Goal: Find contact information: Find contact information

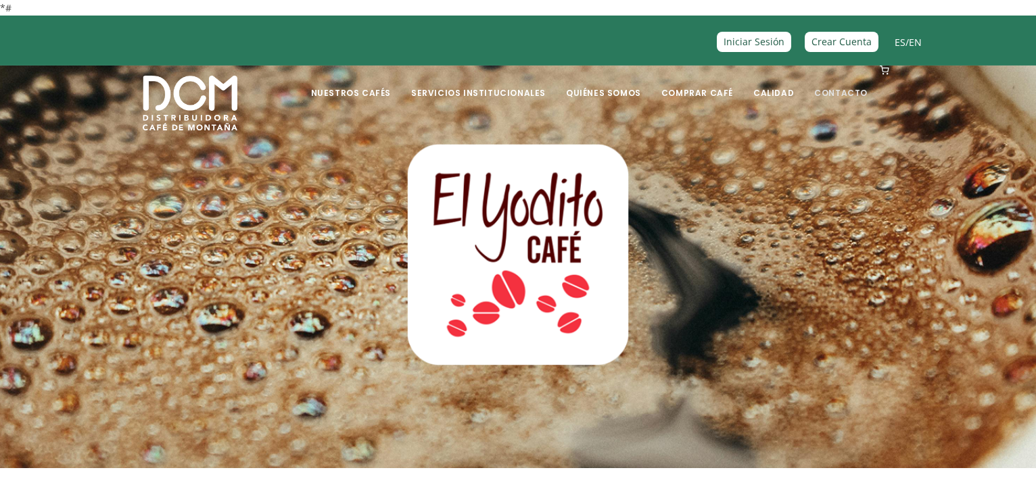
click at [852, 92] on link "Contacto" at bounding box center [841, 83] width 70 height 32
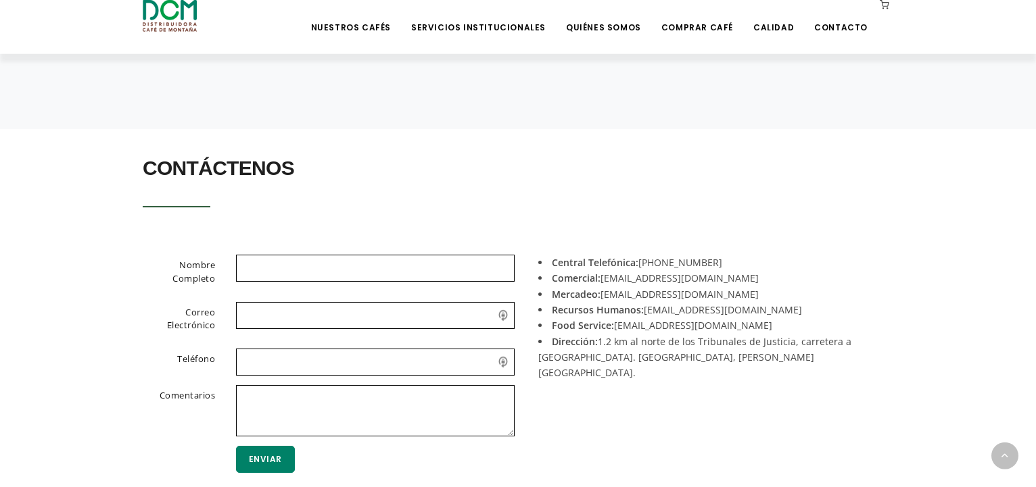
scroll to position [276, 0]
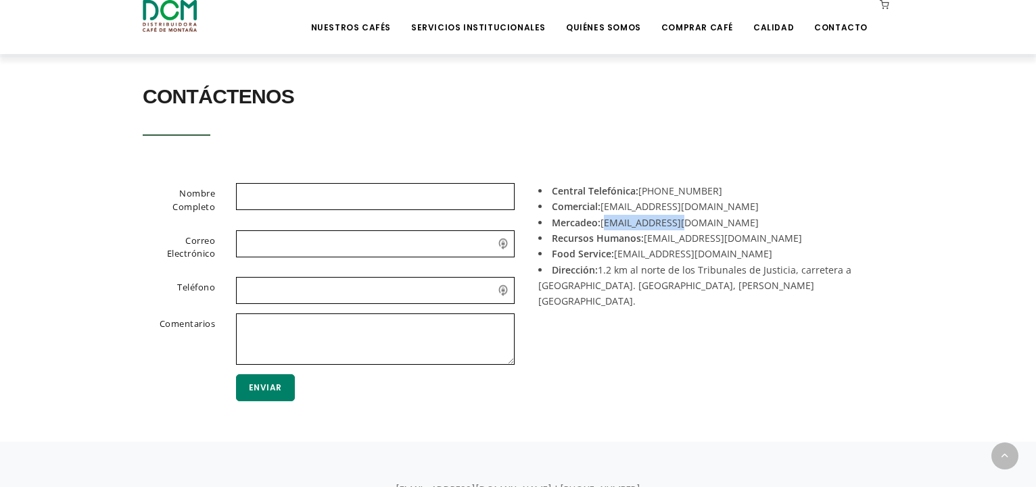
drag, startPoint x: 685, startPoint y: 224, endPoint x: 599, endPoint y: 221, distance: 85.9
click at [599, 221] on li "Mercadeo: [EMAIL_ADDRESS][DOMAIN_NAME]" at bounding box center [710, 223] width 345 height 16
drag, startPoint x: 683, startPoint y: 208, endPoint x: 600, endPoint y: 206, distance: 83.2
click at [600, 206] on li "Comercial: [EMAIL_ADDRESS][DOMAIN_NAME]" at bounding box center [710, 207] width 345 height 16
copy li "[EMAIL_ADDRESS][DOMAIN_NAME]"
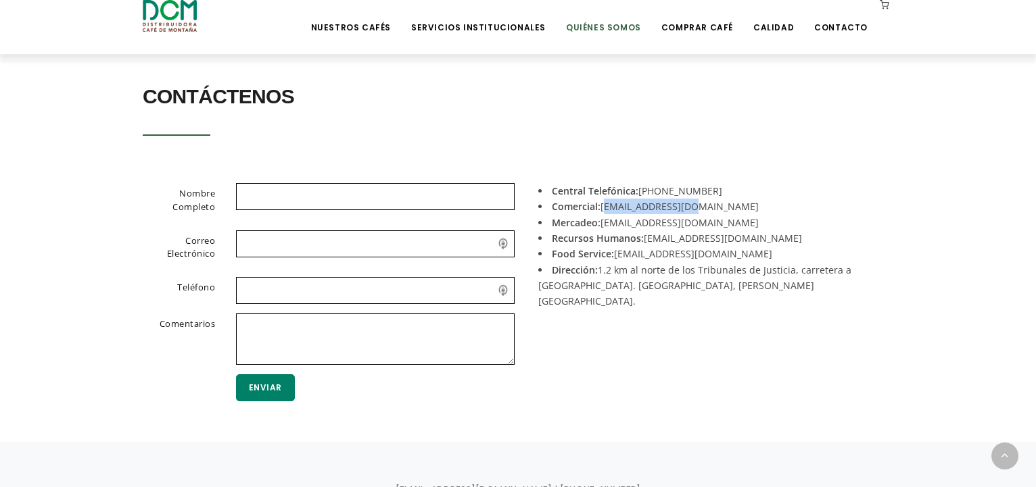
click at [629, 23] on link "Quiénes Somos" at bounding box center [603, 17] width 91 height 32
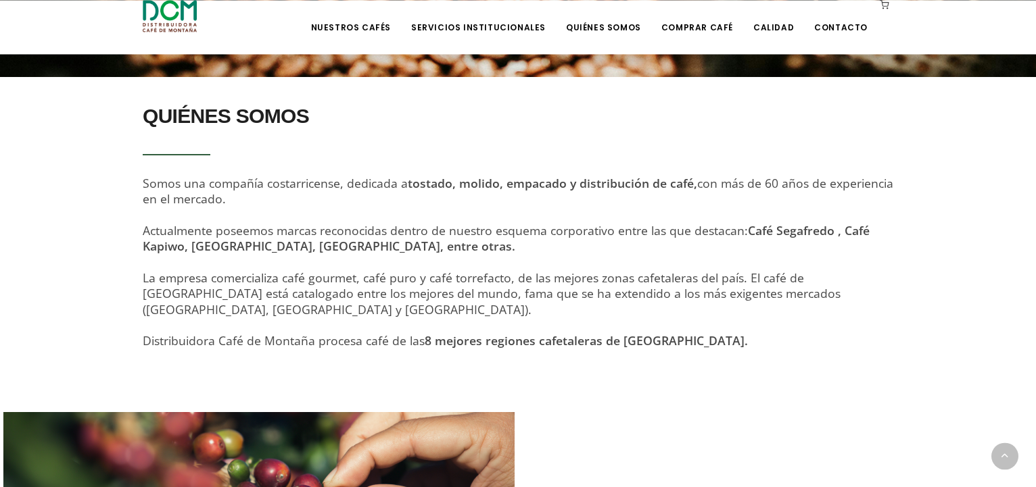
scroll to position [483, 0]
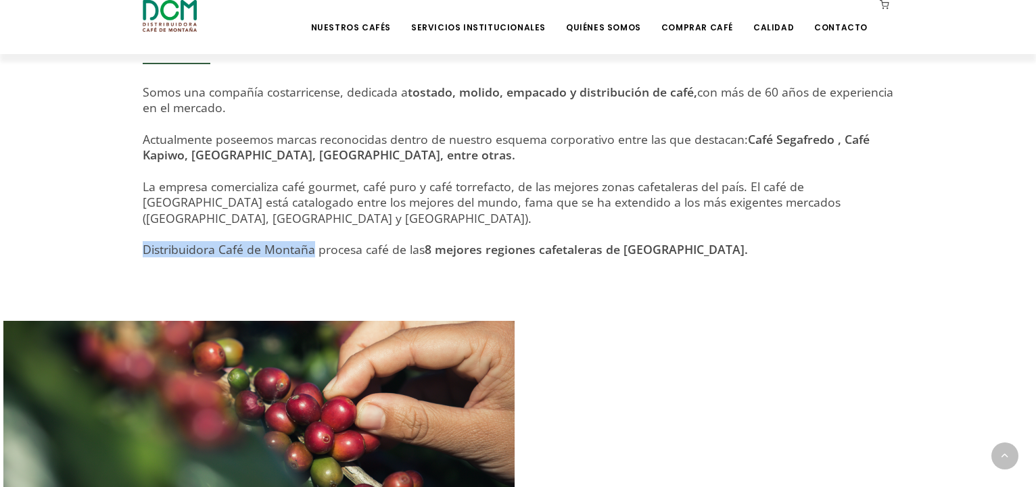
drag, startPoint x: 145, startPoint y: 235, endPoint x: 311, endPoint y: 239, distance: 166.3
click at [311, 241] on span "Distribuidora Café de Montaña procesa café de las 8 mejores regiones cafetalera…" at bounding box center [445, 249] width 605 height 16
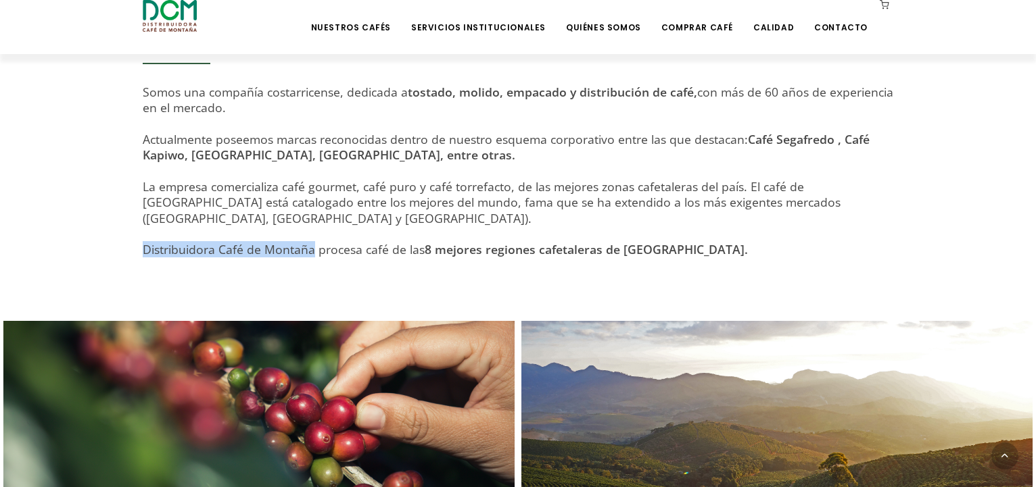
copy span "Distribuidora Café de Montaña"
click at [823, 30] on link "Contacto" at bounding box center [841, 17] width 70 height 32
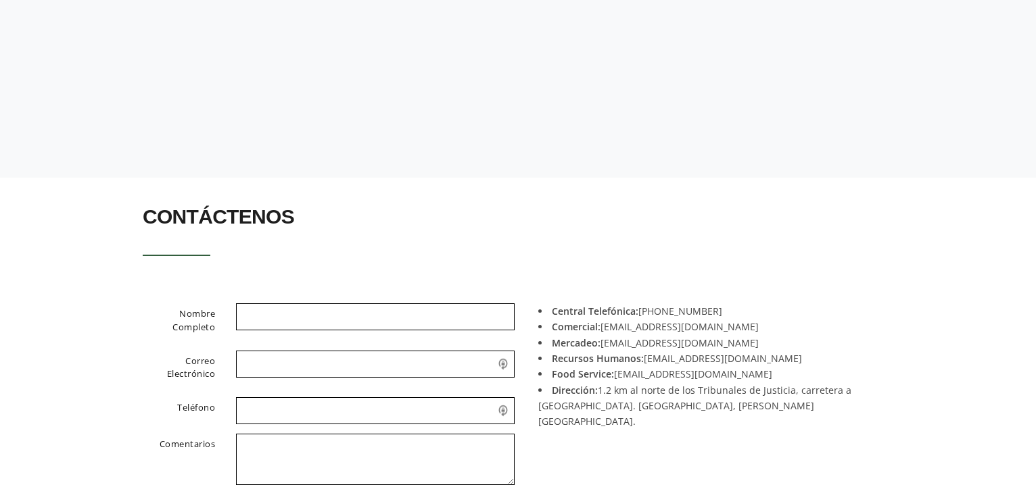
scroll to position [276, 0]
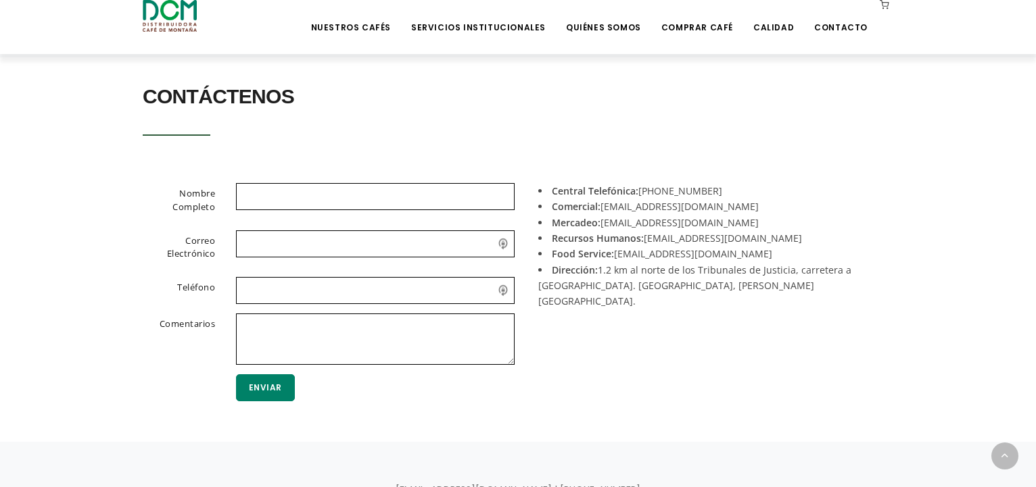
drag, startPoint x: 666, startPoint y: 191, endPoint x: 705, endPoint y: 193, distance: 39.3
click at [705, 193] on li "Central Telefónica: +506 2442-0000" at bounding box center [710, 191] width 345 height 16
copy li "2442-0000"
drag, startPoint x: 600, startPoint y: 222, endPoint x: 683, endPoint y: 222, distance: 83.1
click at [683, 222] on li "Mercadeo: mercadeo@dcm.cr" at bounding box center [710, 223] width 345 height 16
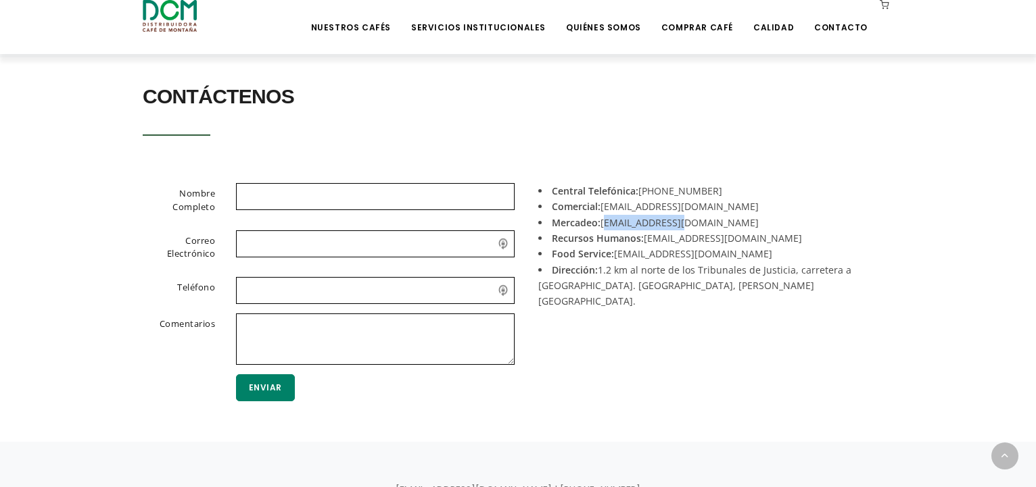
copy li "mercadeo@dcm.cr"
